Goal: Information Seeking & Learning: Learn about a topic

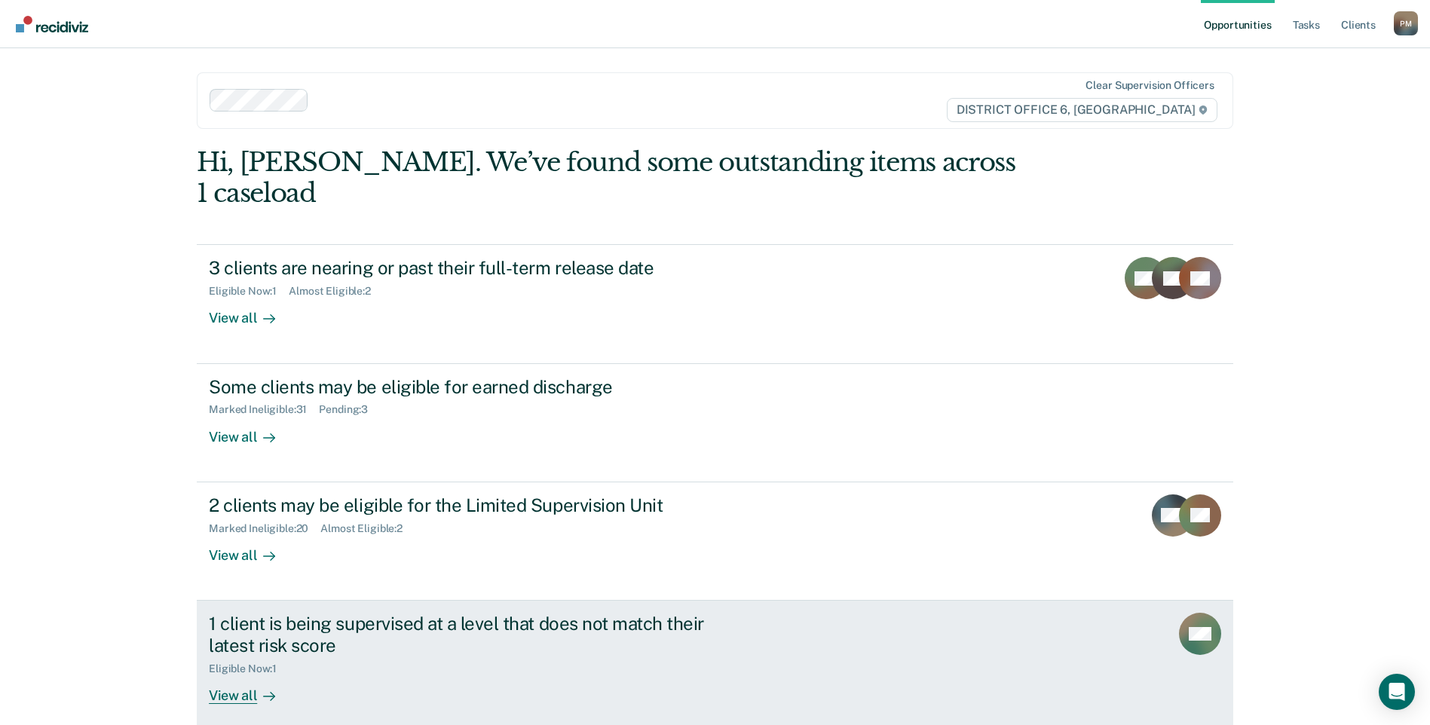
click at [253, 613] on div "1 client is being supervised at a level that does not match their latest risk s…" at bounding box center [473, 635] width 529 height 44
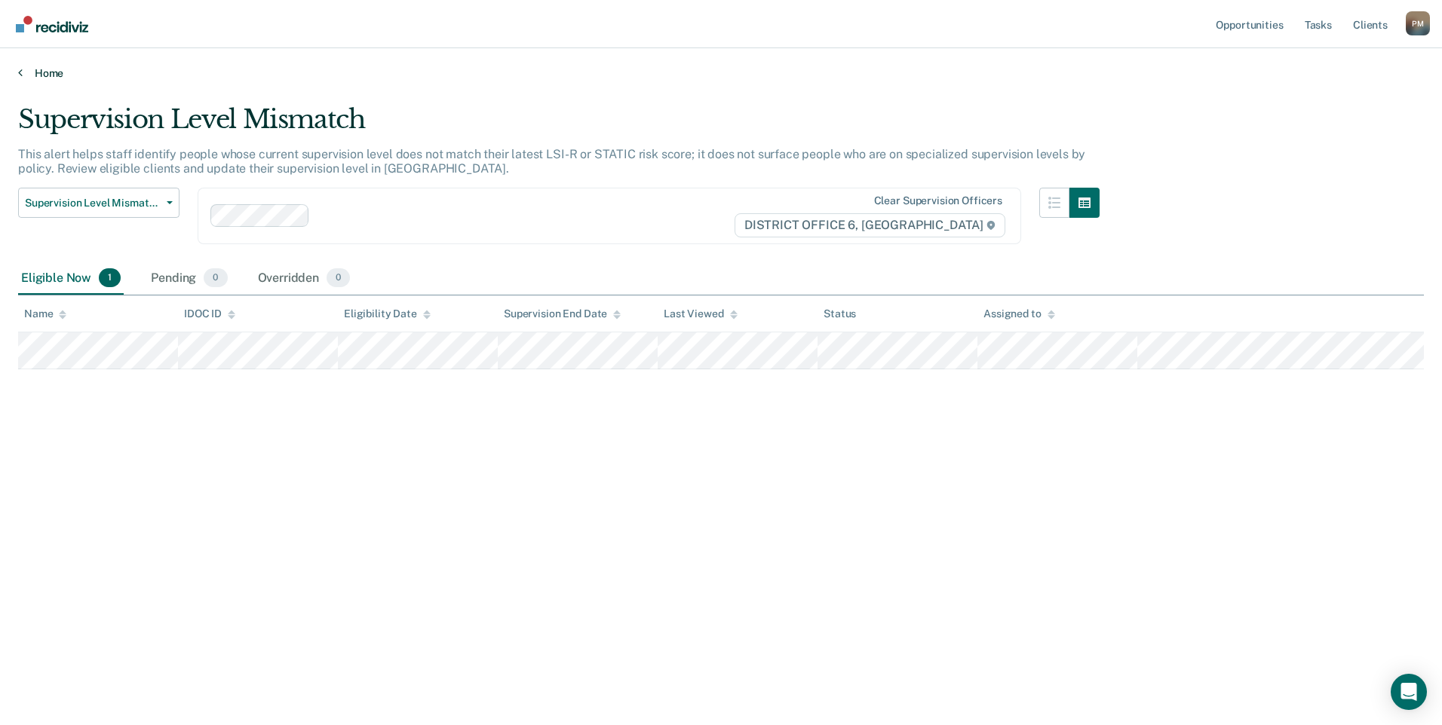
click at [43, 75] on link "Home" at bounding box center [720, 73] width 1405 height 14
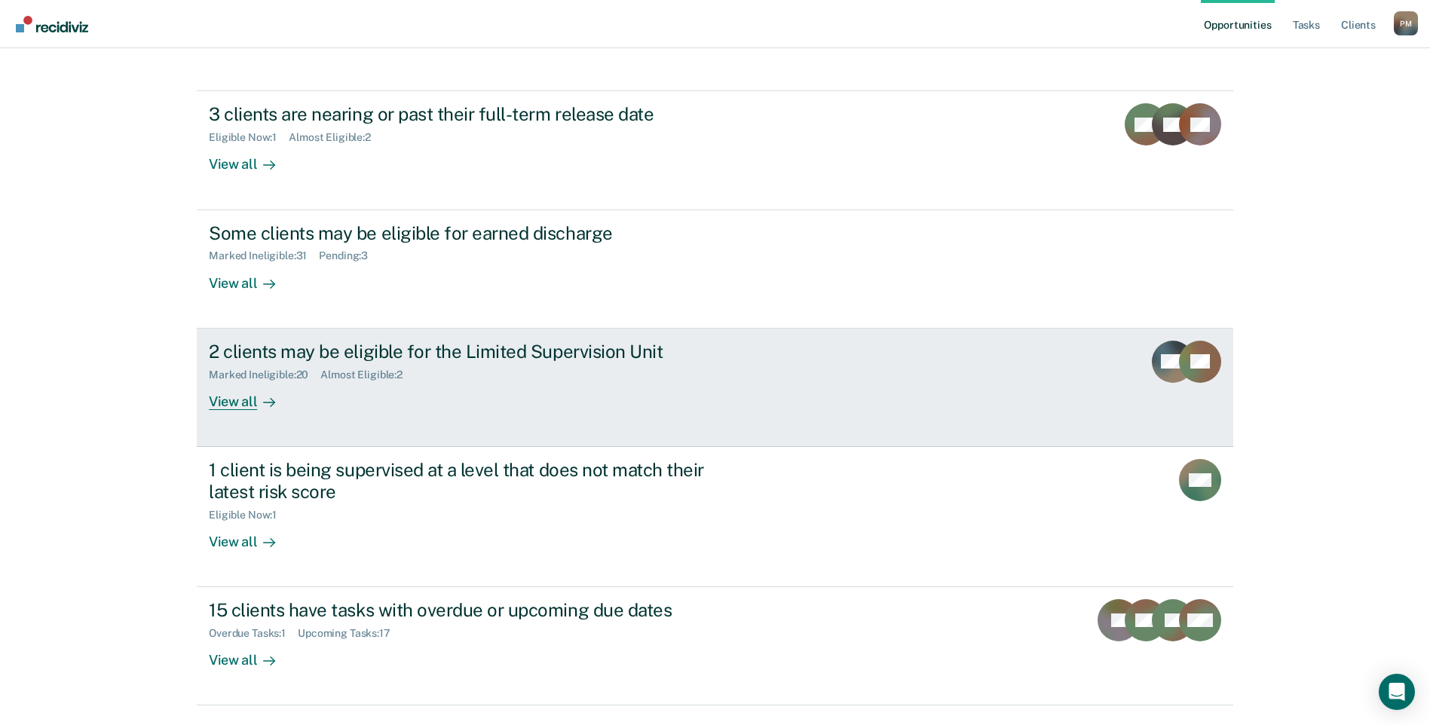
scroll to position [164, 0]
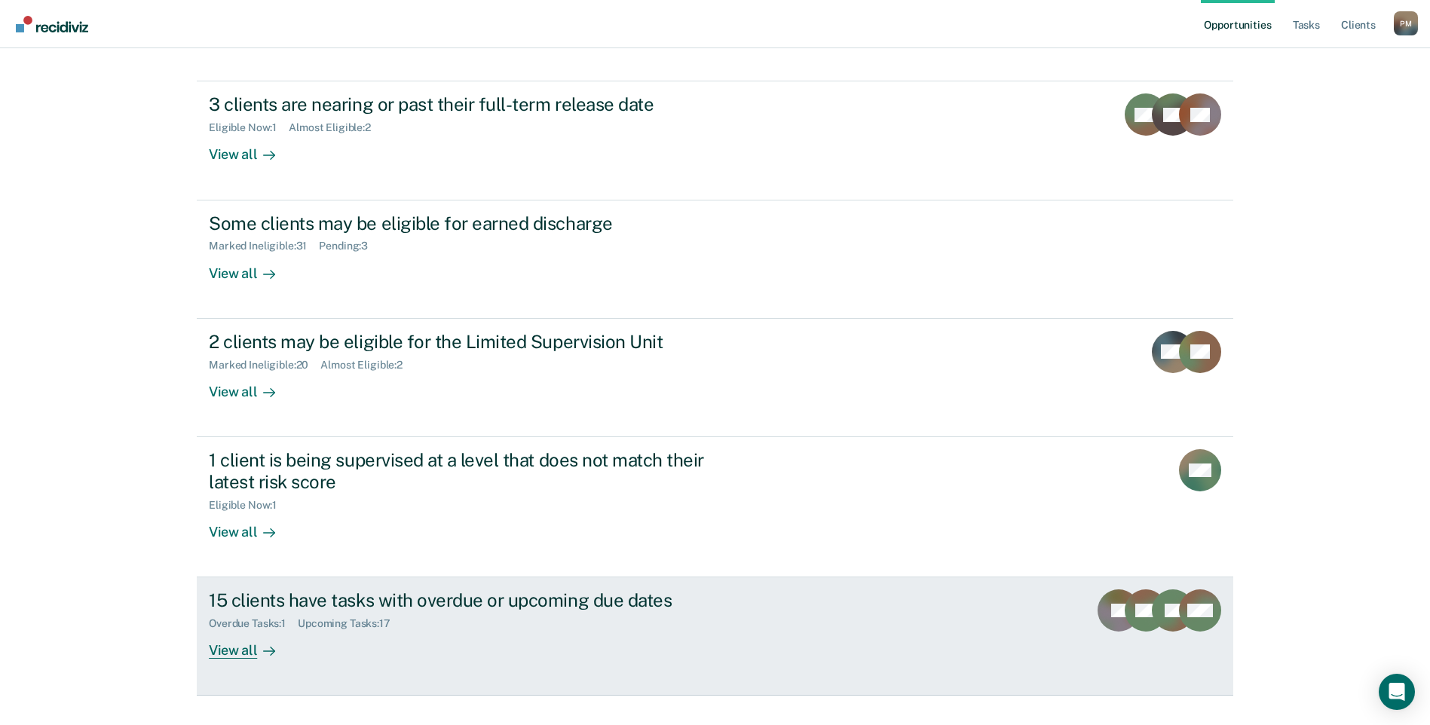
click at [219, 630] on div "View all" at bounding box center [251, 644] width 84 height 29
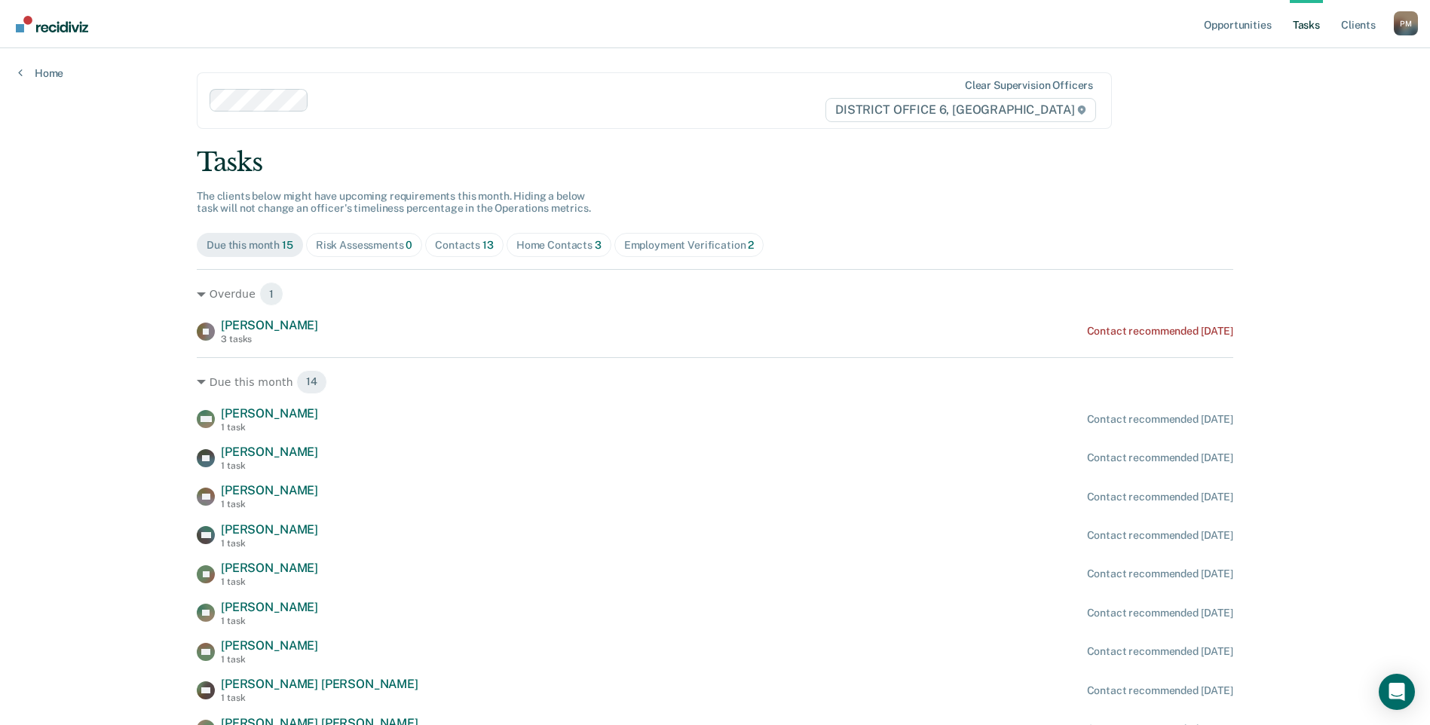
click at [382, 245] on div "Risk Assessments 0" at bounding box center [364, 245] width 97 height 13
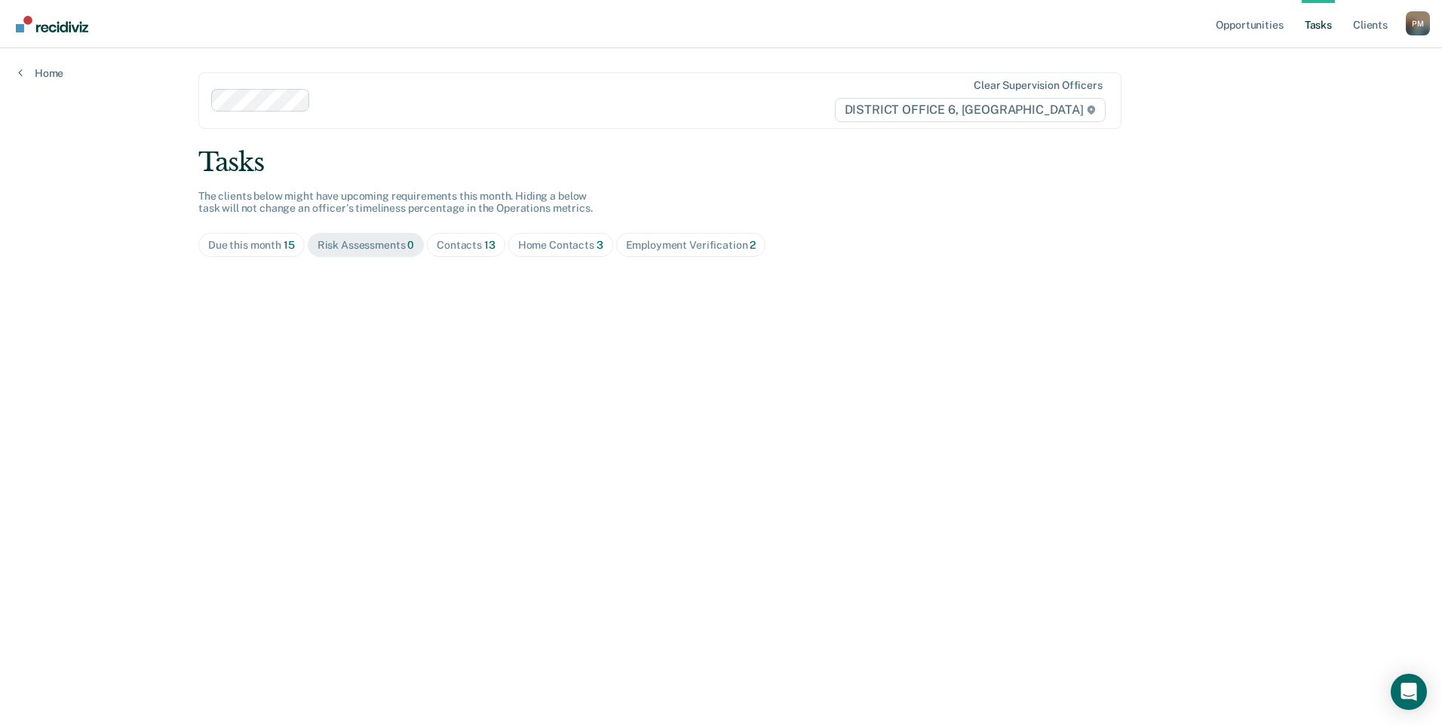
click at [471, 246] on div "Contacts 13" at bounding box center [466, 245] width 59 height 13
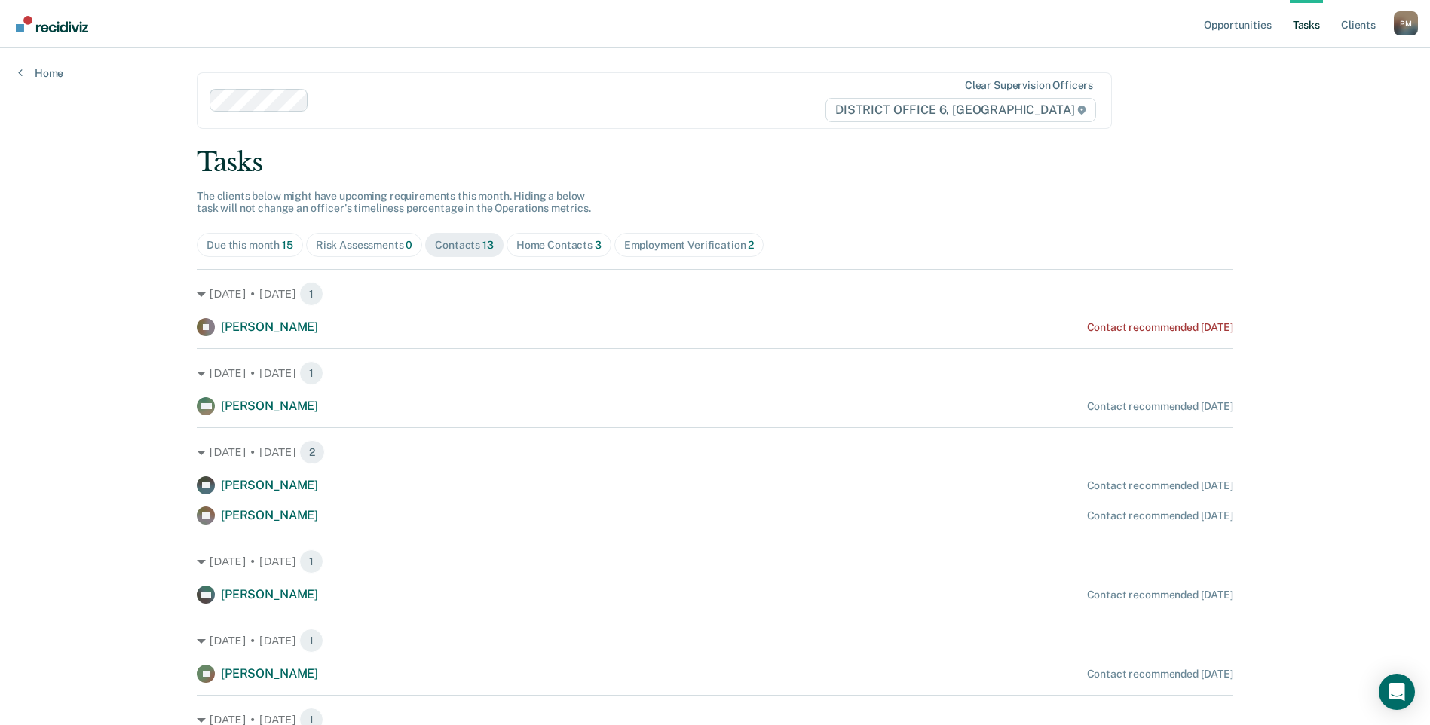
click at [679, 241] on div "Employment Verification 2" at bounding box center [689, 245] width 130 height 13
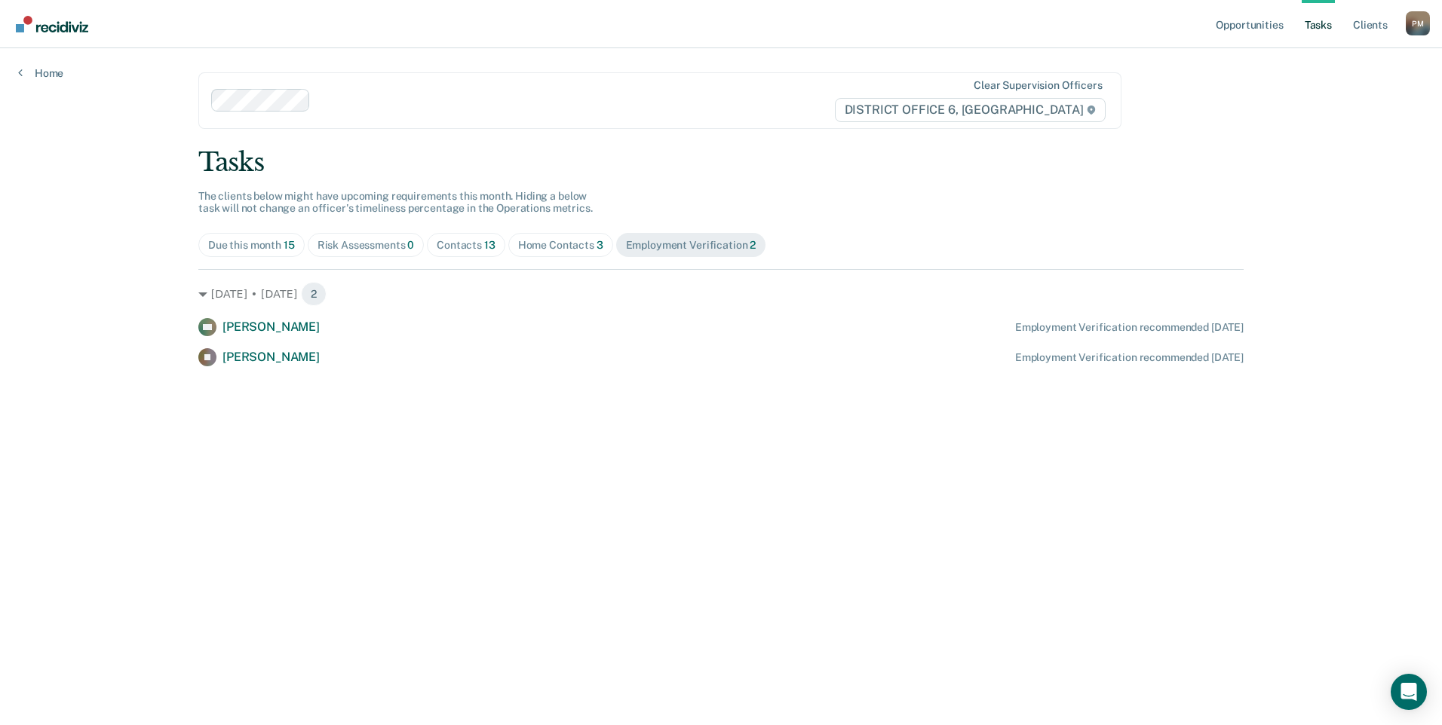
click at [562, 250] on div "Home Contacts 3" at bounding box center [560, 245] width 85 height 13
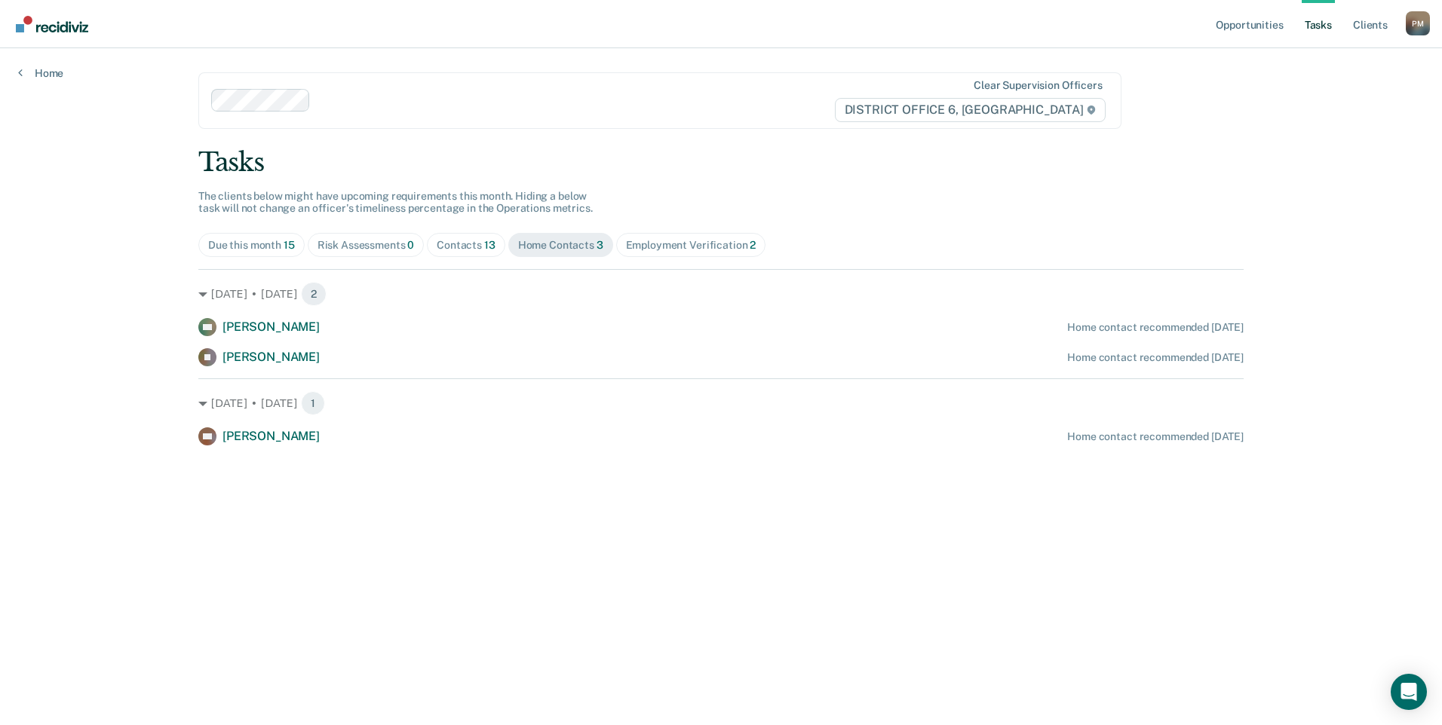
click at [714, 243] on div "Employment Verification 2" at bounding box center [691, 245] width 130 height 13
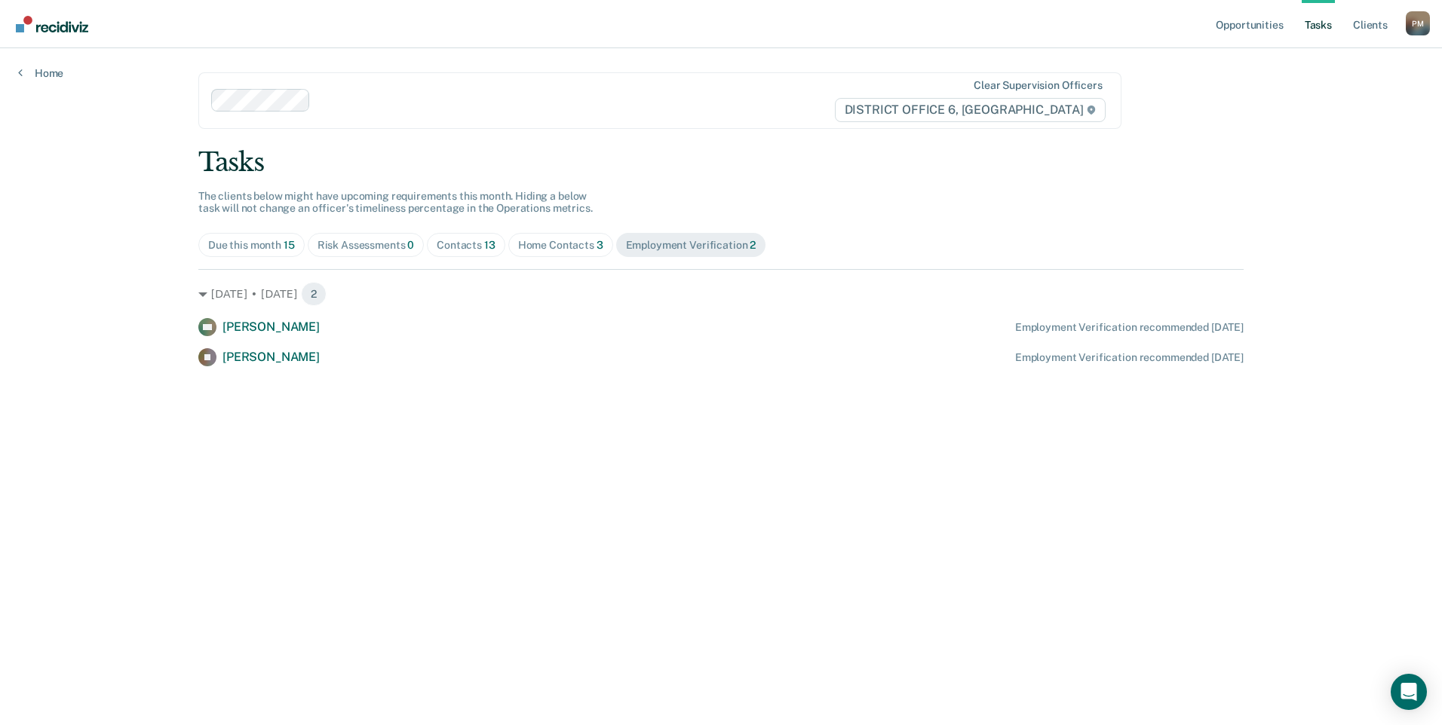
click at [273, 241] on div "Due this month 15" at bounding box center [251, 245] width 87 height 13
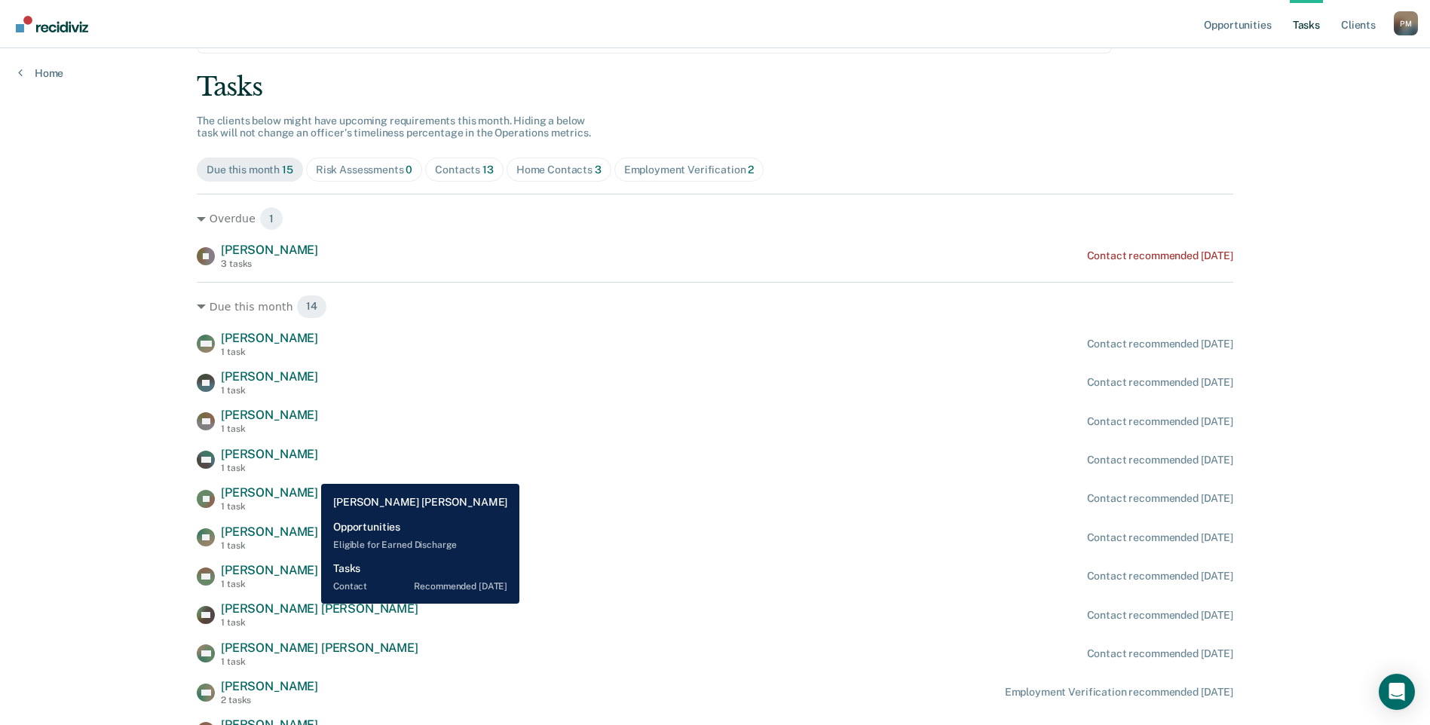
scroll to position [151, 0]
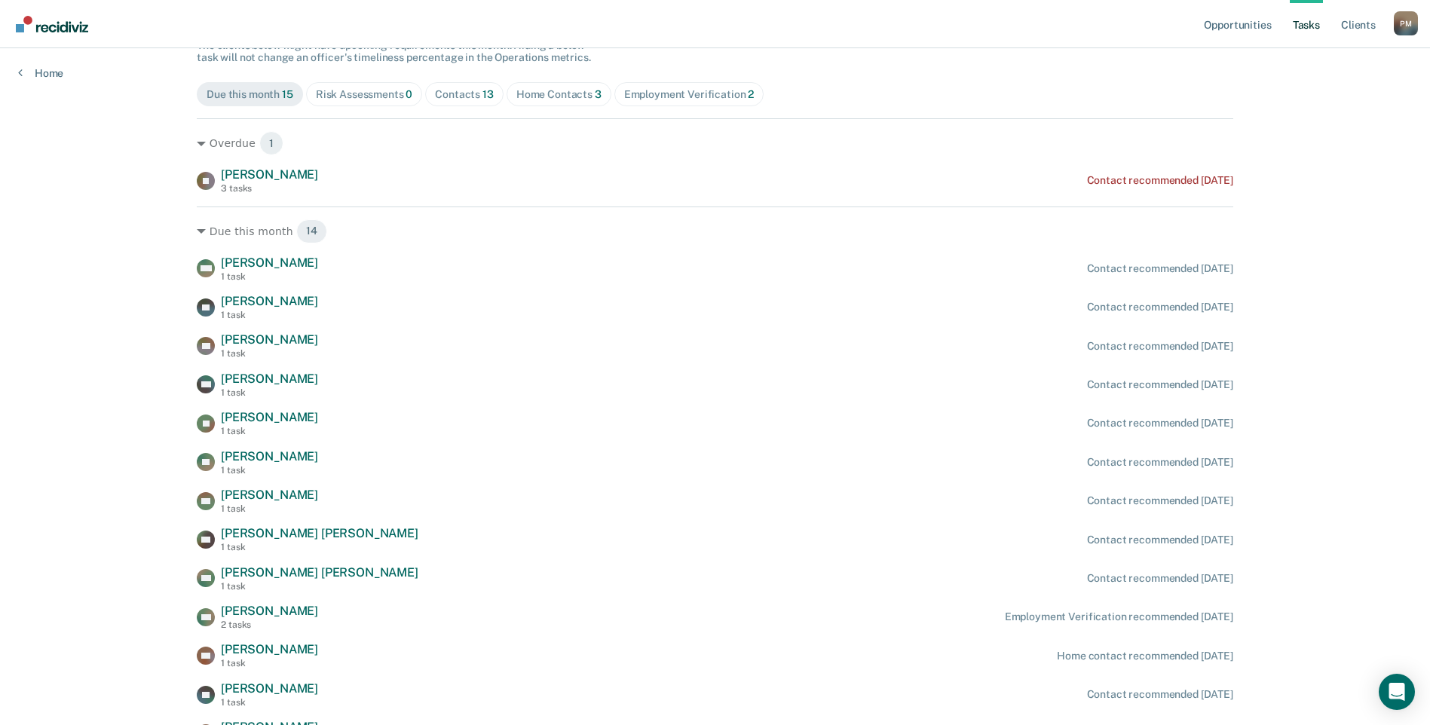
click at [560, 99] on div "Home Contacts 3" at bounding box center [558, 94] width 85 height 13
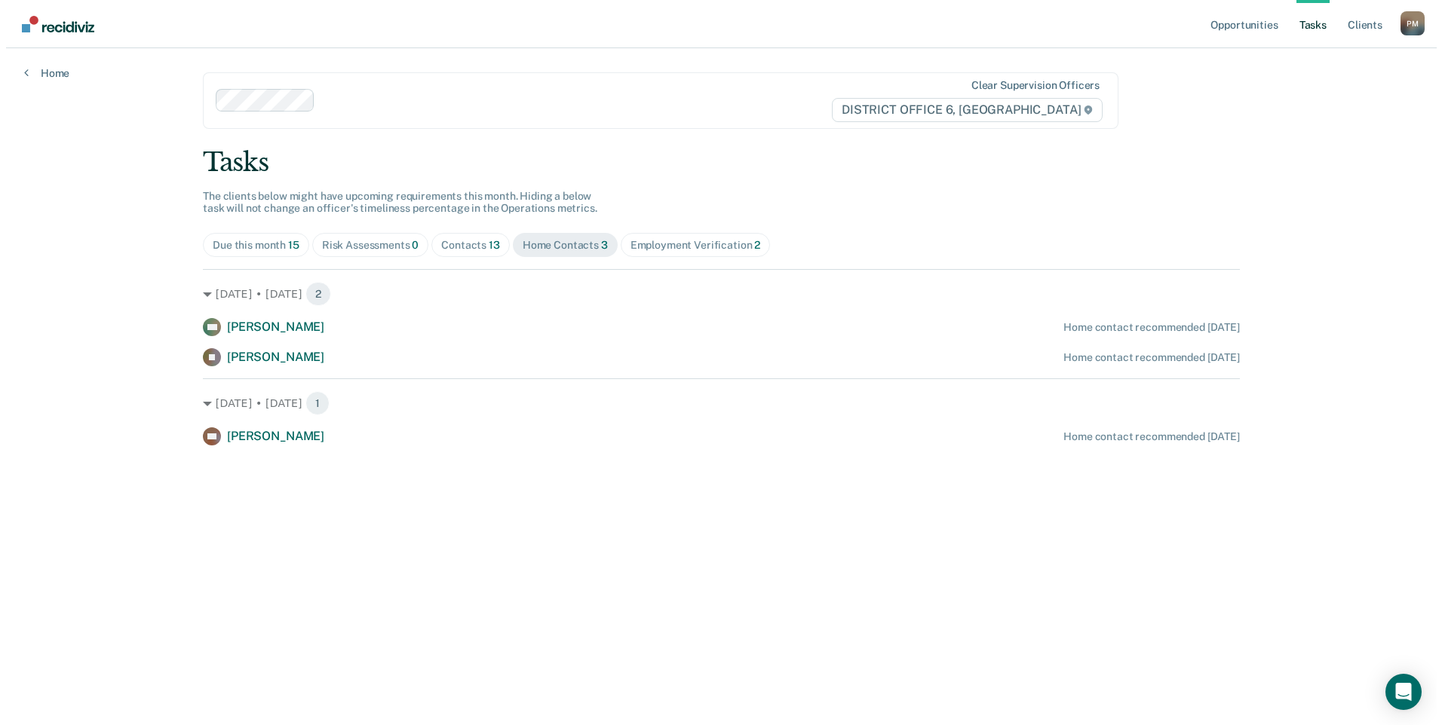
scroll to position [0, 0]
click at [30, 68] on link "Home" at bounding box center [40, 73] width 45 height 14
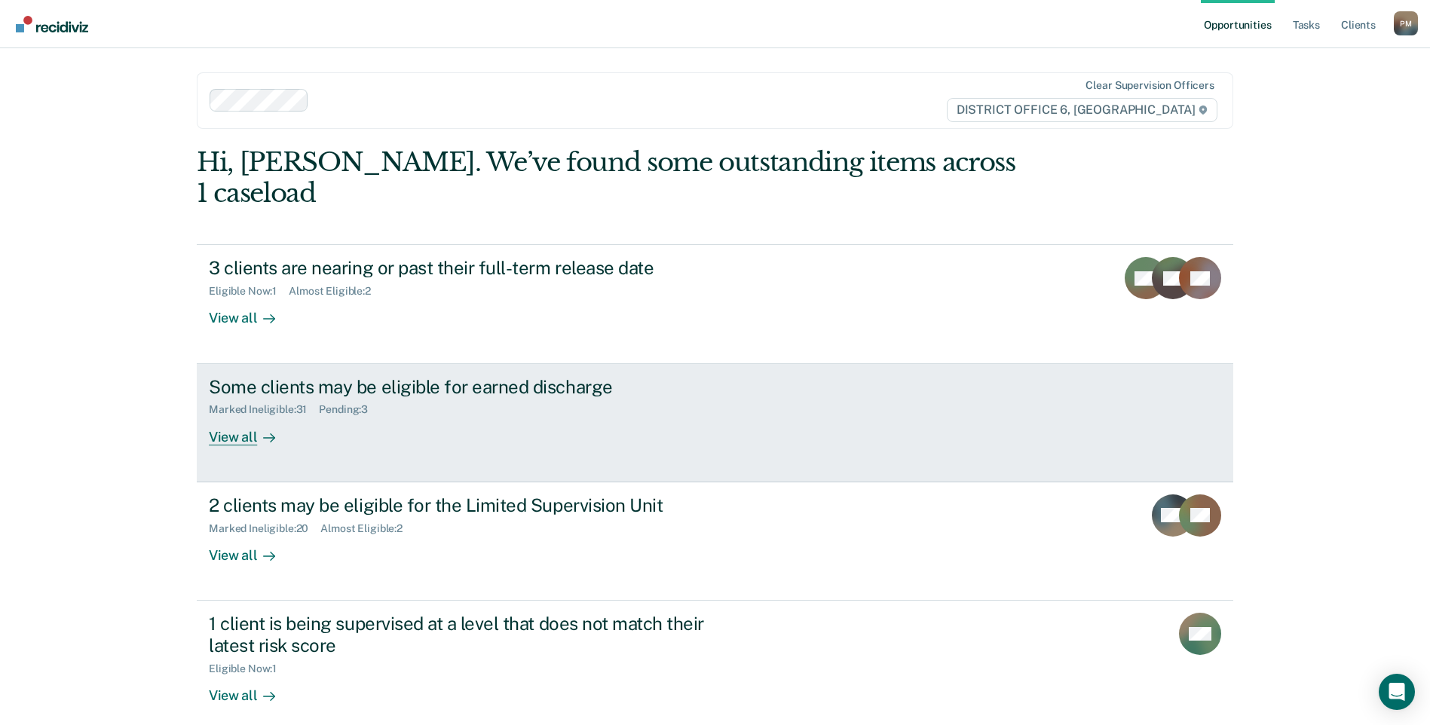
click at [222, 416] on div "View all" at bounding box center [251, 430] width 84 height 29
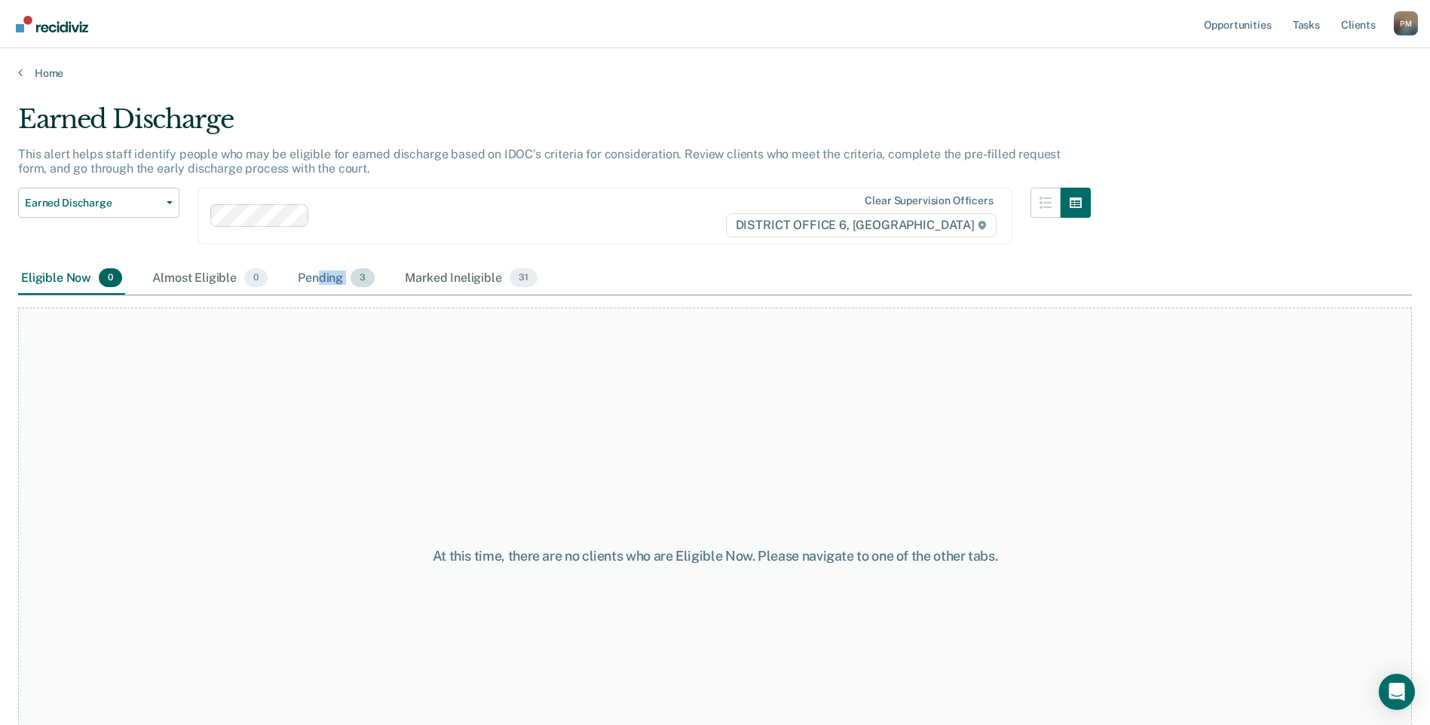
click at [323, 286] on div "Pending 3" at bounding box center [336, 278] width 83 height 33
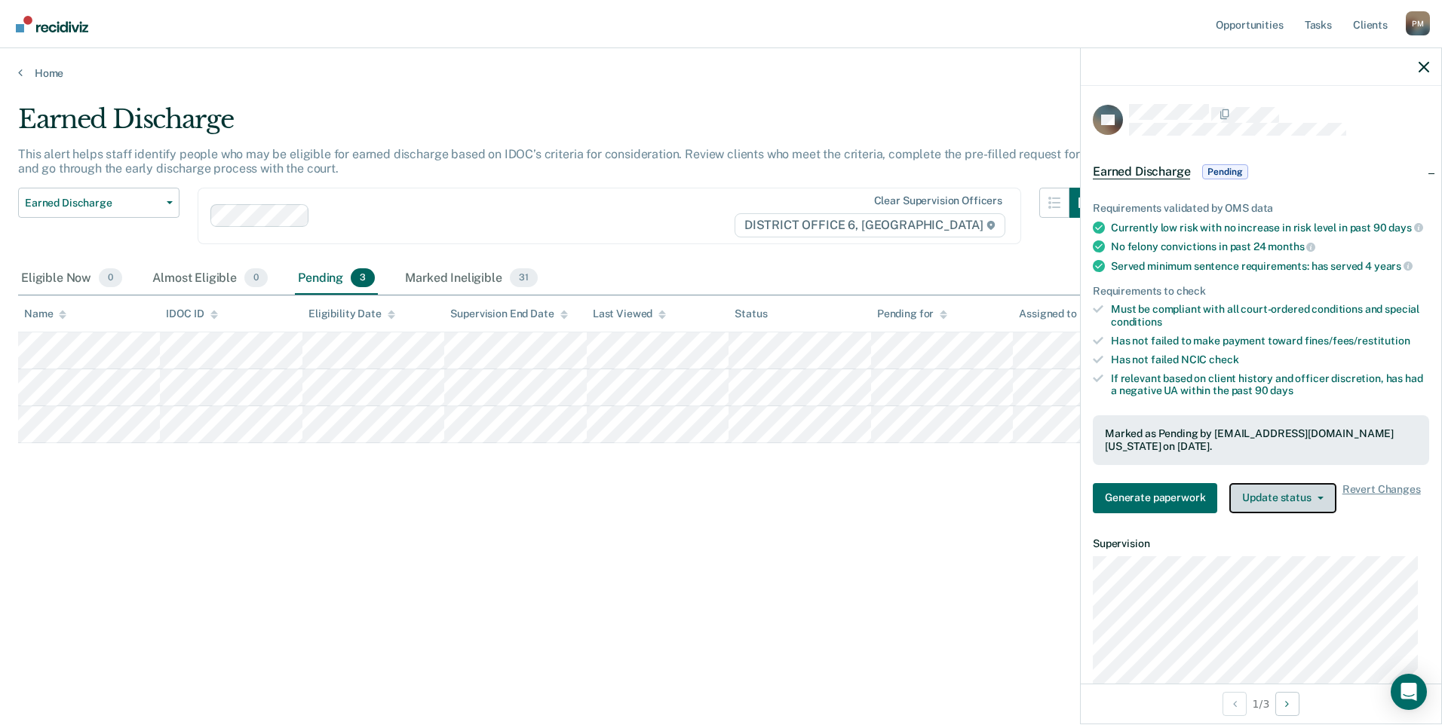
click at [1317, 500] on icon "button" at bounding box center [1320, 498] width 6 height 3
click at [1417, 170] on div "Earned Discharge Pending" at bounding box center [1260, 172] width 360 height 48
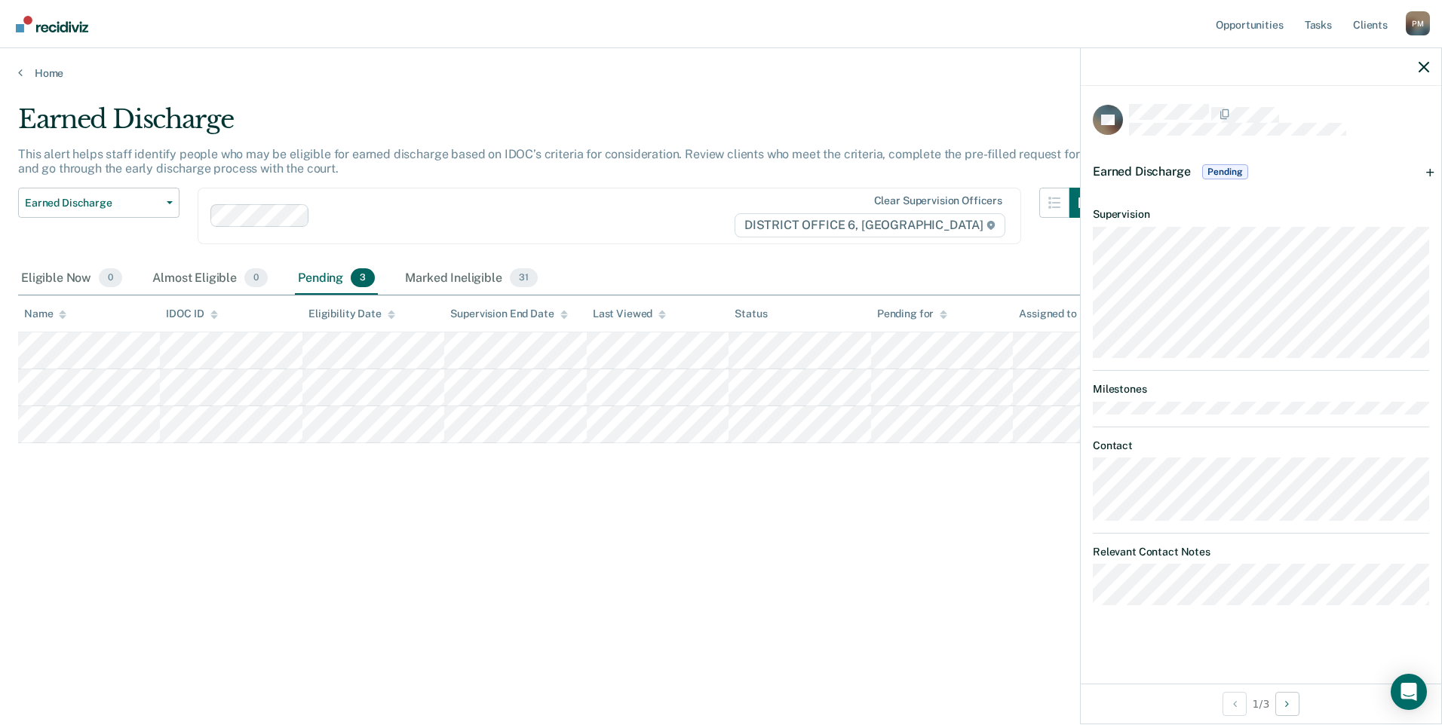
click at [1419, 170] on div "Earned Discharge Pending" at bounding box center [1260, 172] width 360 height 48
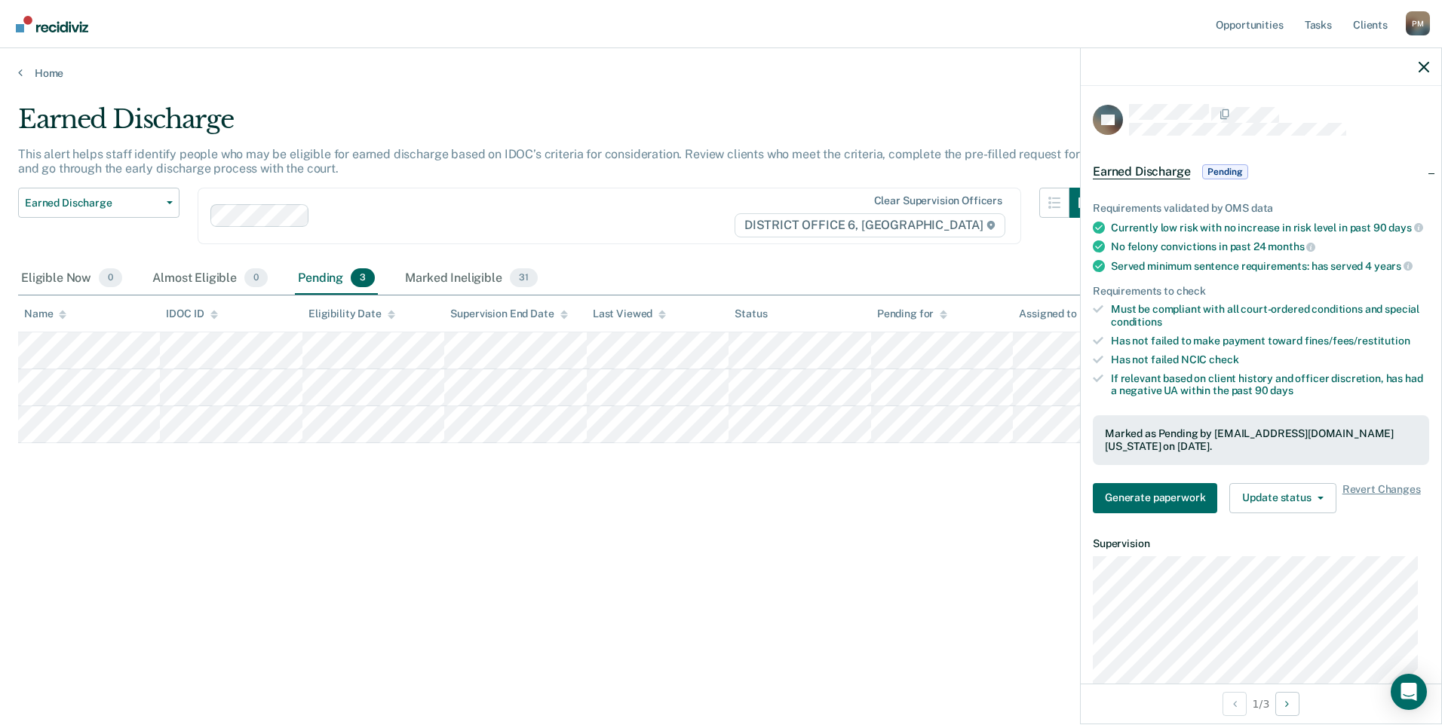
click at [502, 653] on div "Earned Discharge This alert helps staff identify people who may be eligible for…" at bounding box center [720, 382] width 1405 height 556
click at [22, 67] on icon at bounding box center [20, 72] width 5 height 12
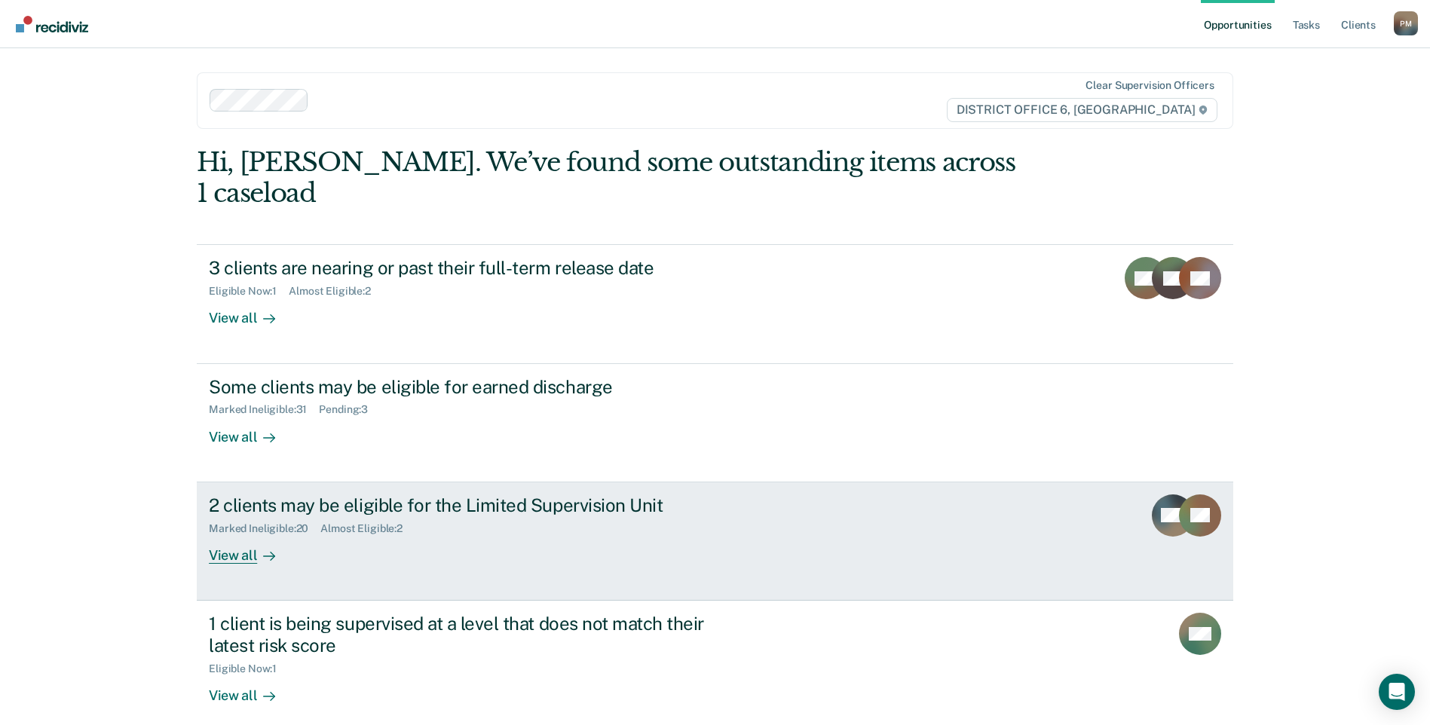
click at [257, 547] on div at bounding box center [266, 555] width 18 height 17
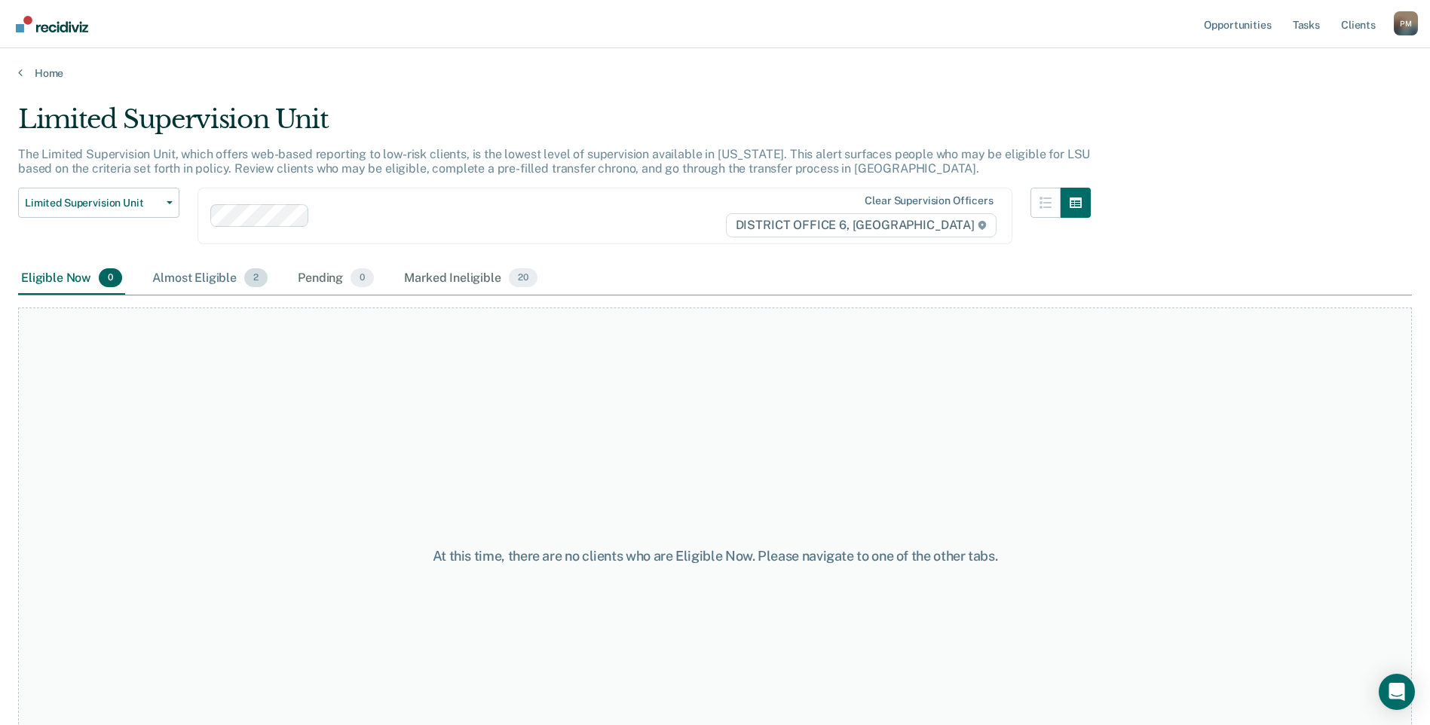
click at [188, 277] on div "Almost Eligible 2" at bounding box center [209, 278] width 121 height 33
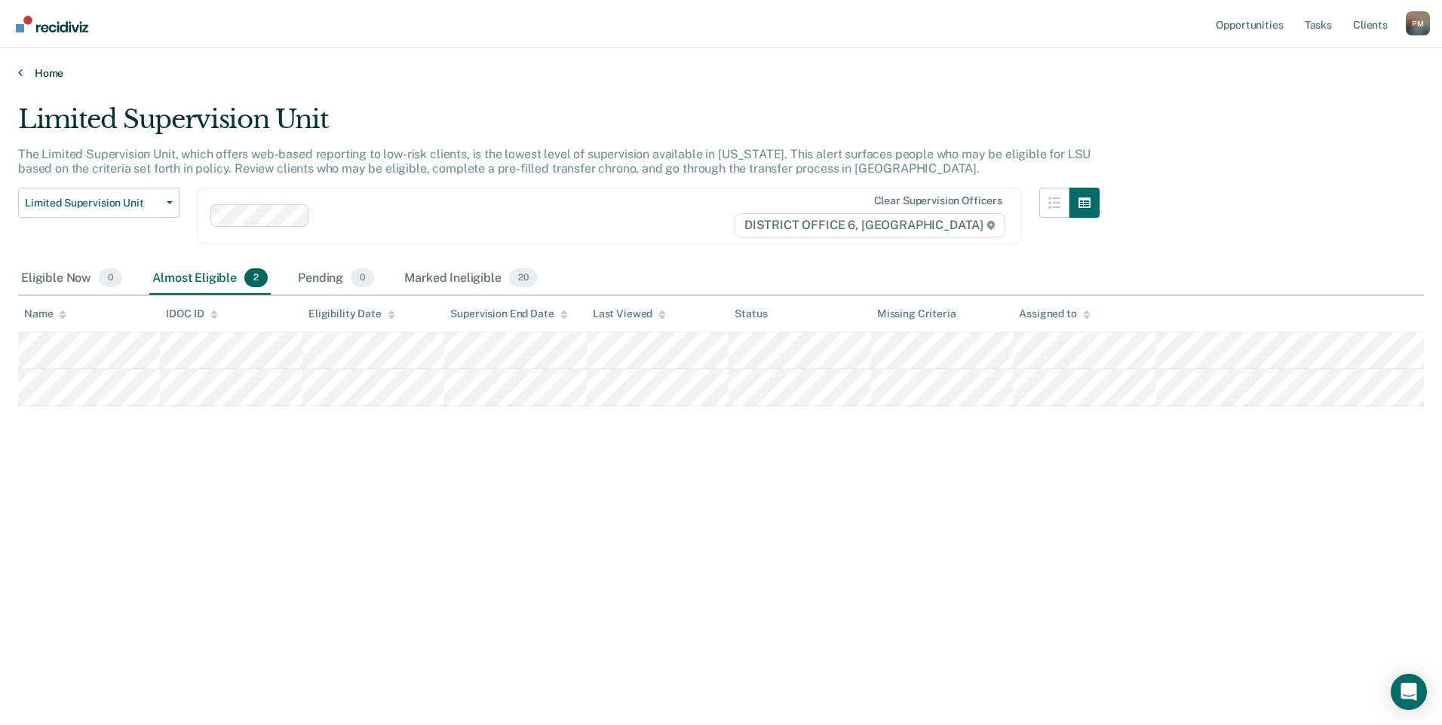
click at [23, 75] on link "Home" at bounding box center [720, 73] width 1405 height 14
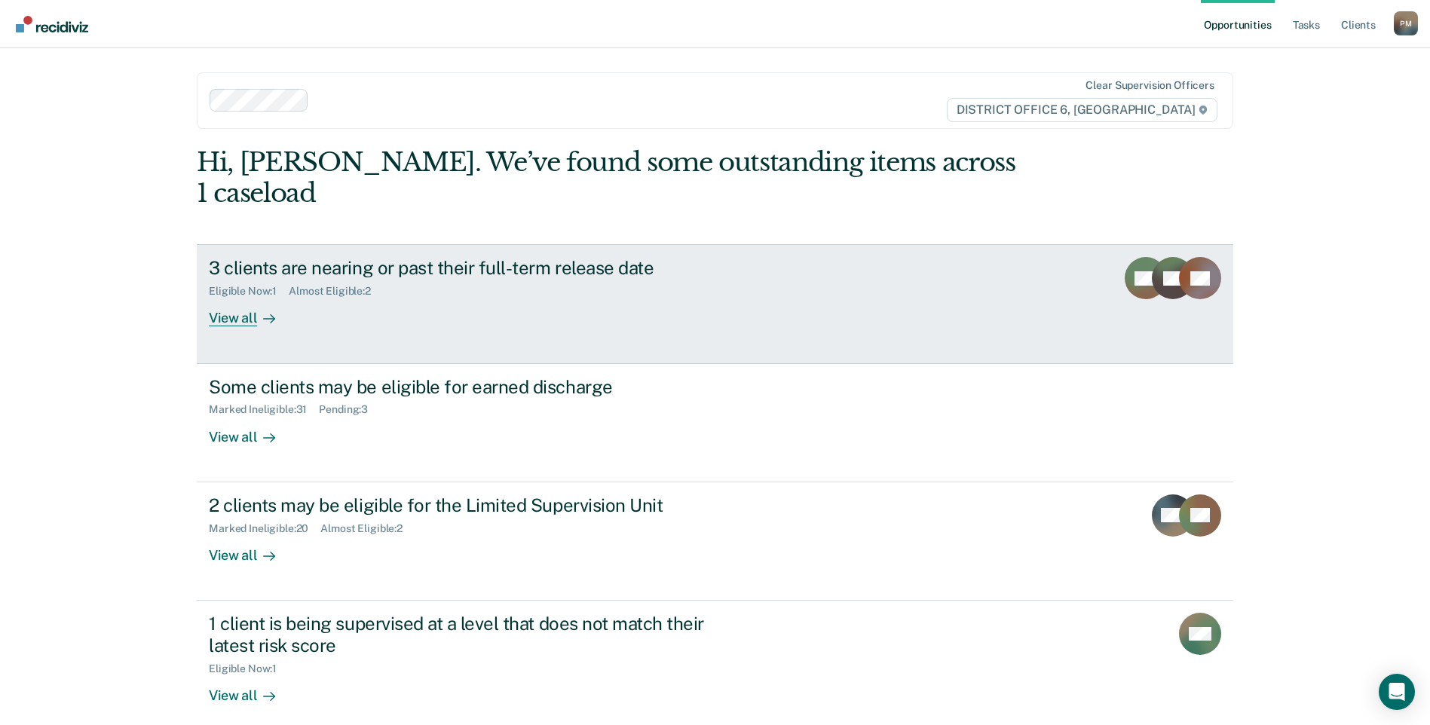
click at [257, 310] on div at bounding box center [266, 318] width 18 height 17
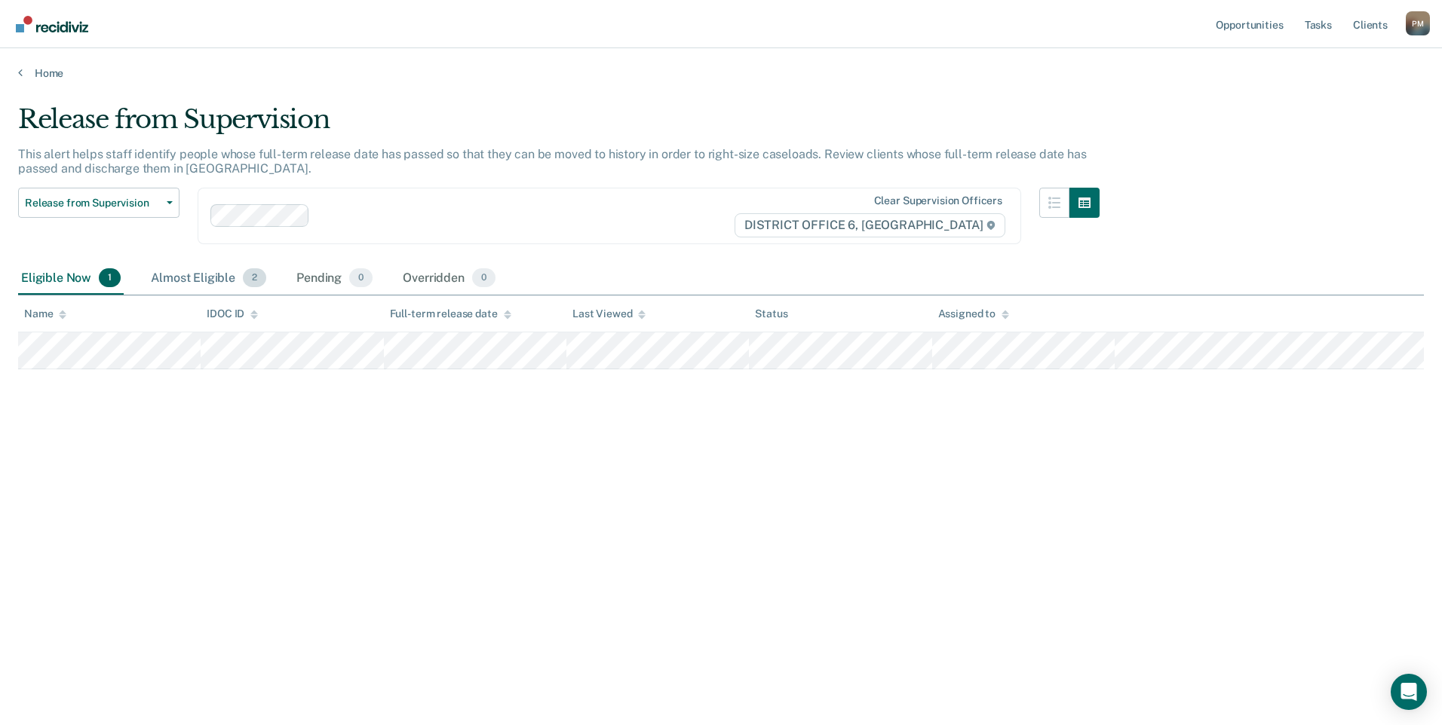
click at [203, 282] on div "Almost Eligible 2" at bounding box center [208, 278] width 121 height 33
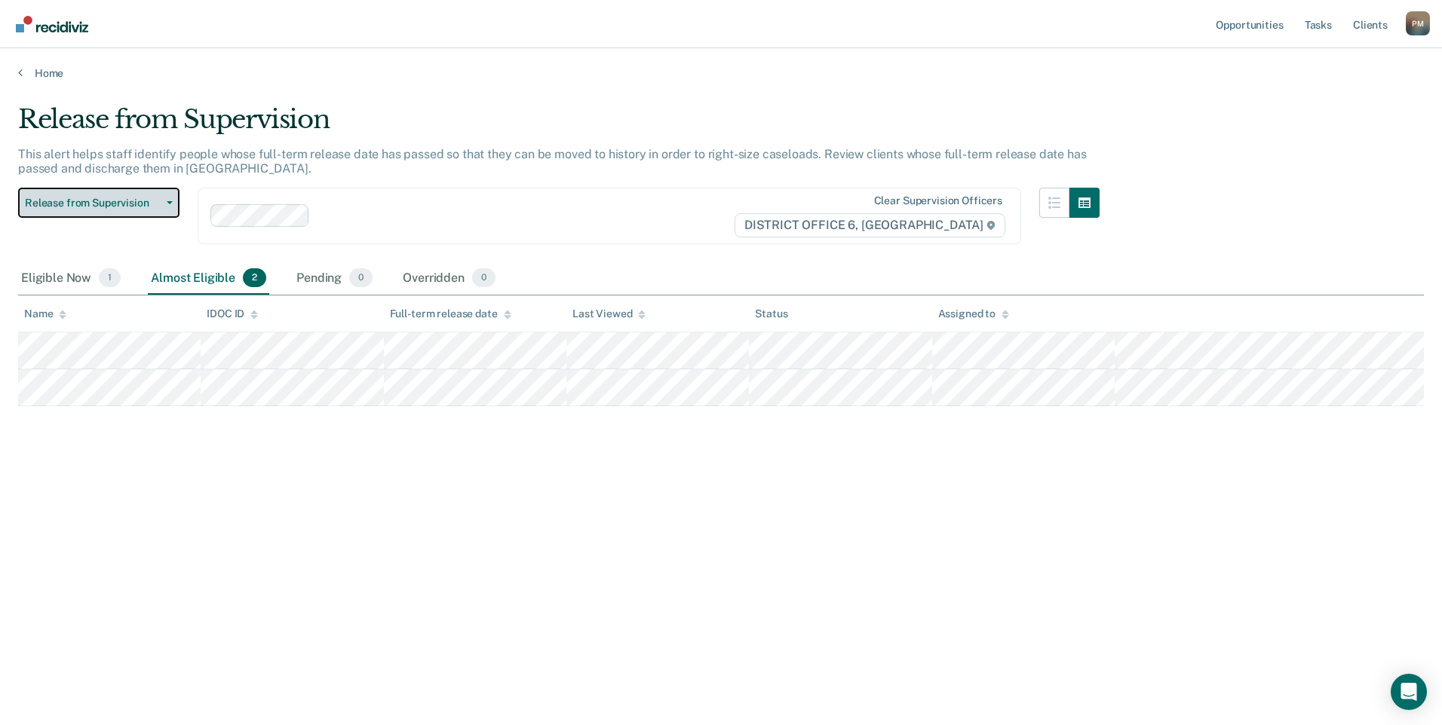
click at [170, 205] on button "Release from Supervision" at bounding box center [98, 203] width 161 height 30
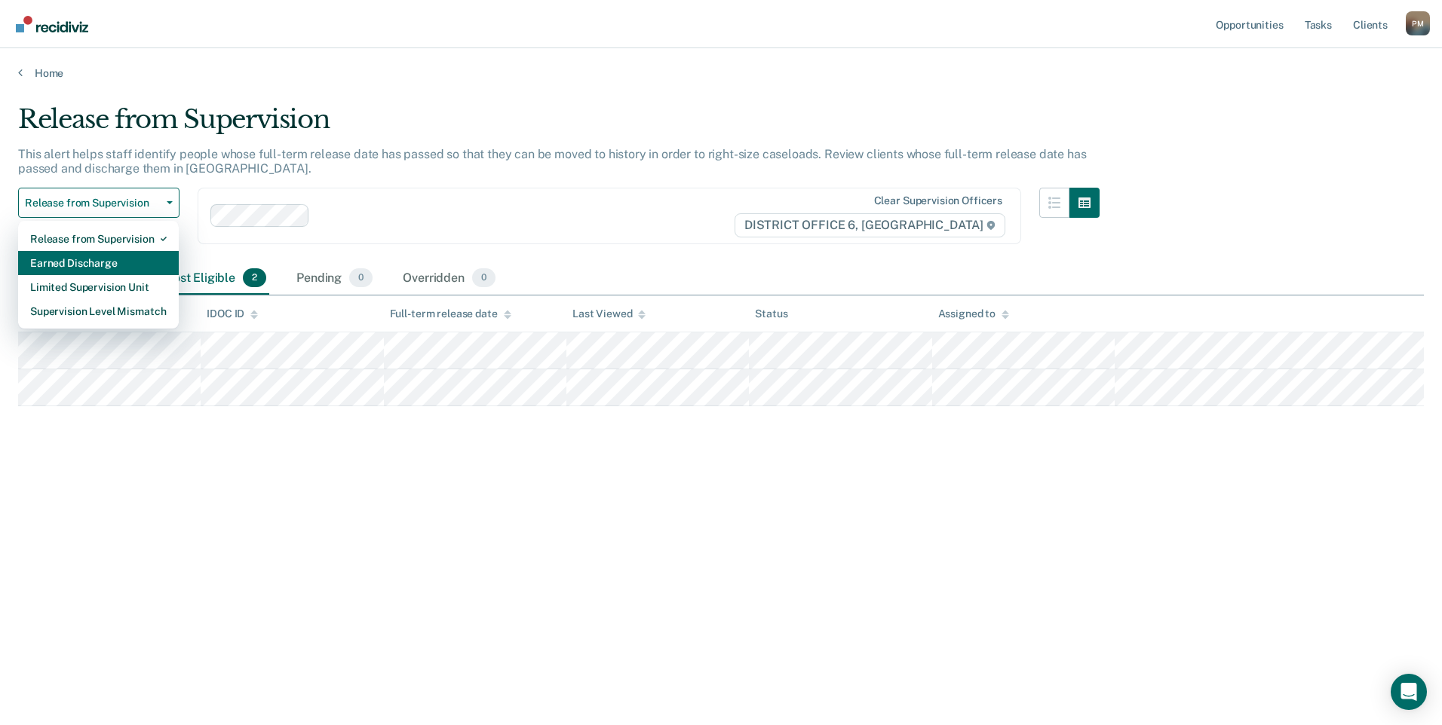
click at [60, 259] on div "Earned Discharge" at bounding box center [98, 263] width 136 height 24
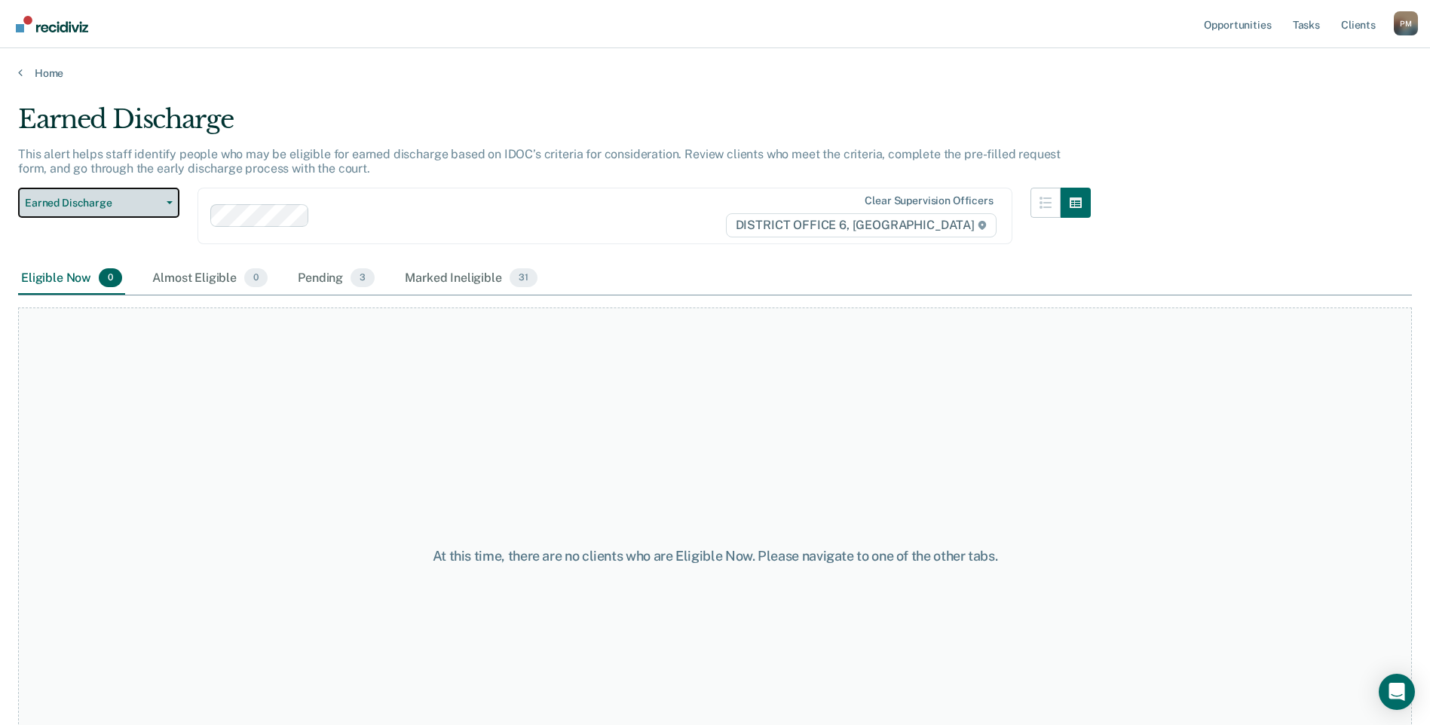
click at [169, 203] on icon "button" at bounding box center [170, 202] width 6 height 3
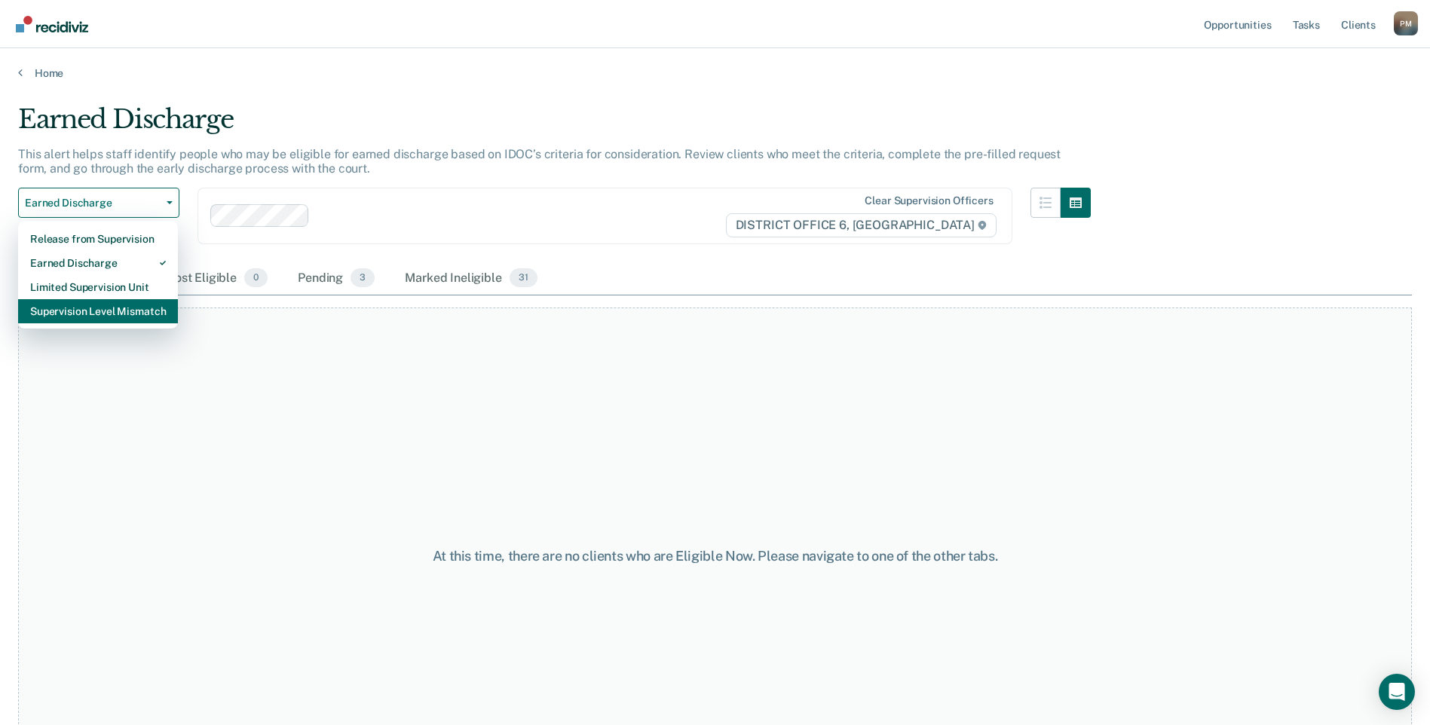
click at [121, 314] on div "Supervision Level Mismatch" at bounding box center [98, 311] width 136 height 24
